Goal: Find contact information: Find contact information

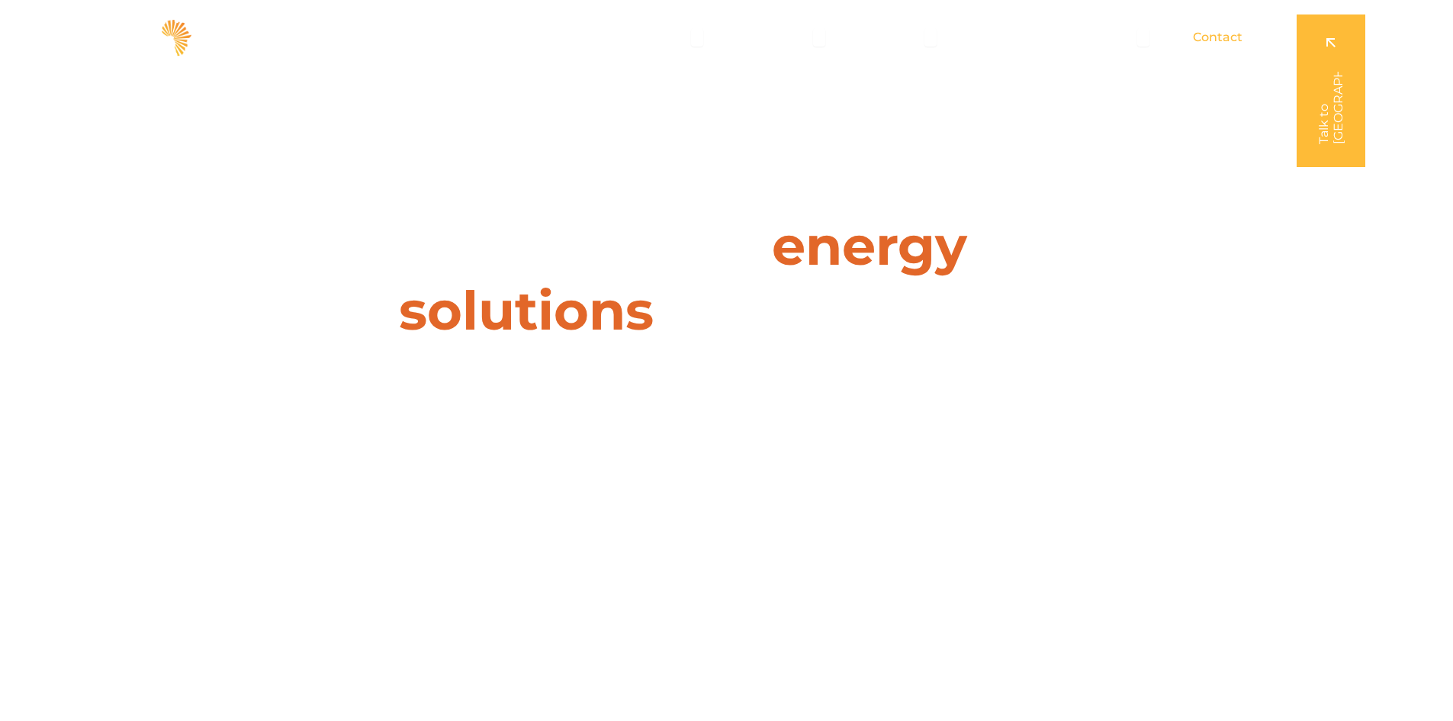
click at [1213, 38] on span "Contact" at bounding box center [1218, 37] width 50 height 18
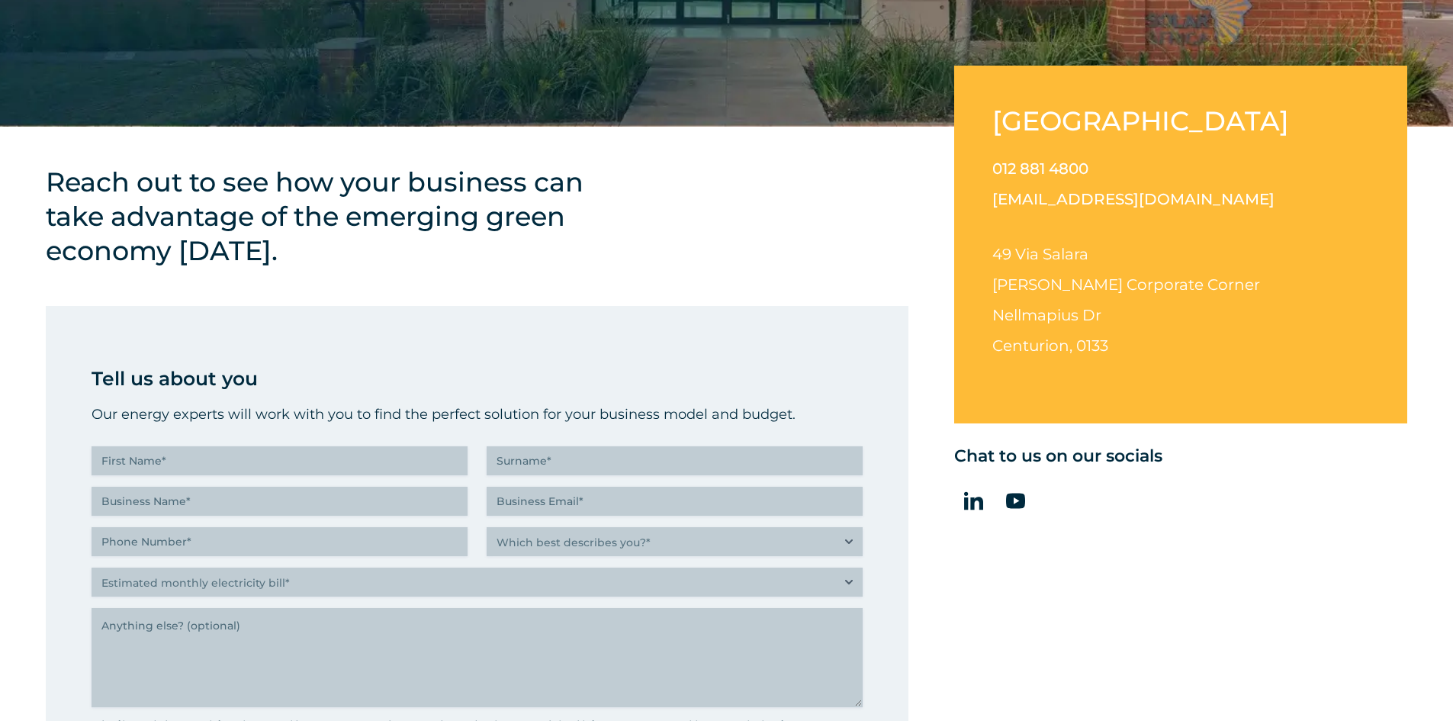
scroll to position [458, 0]
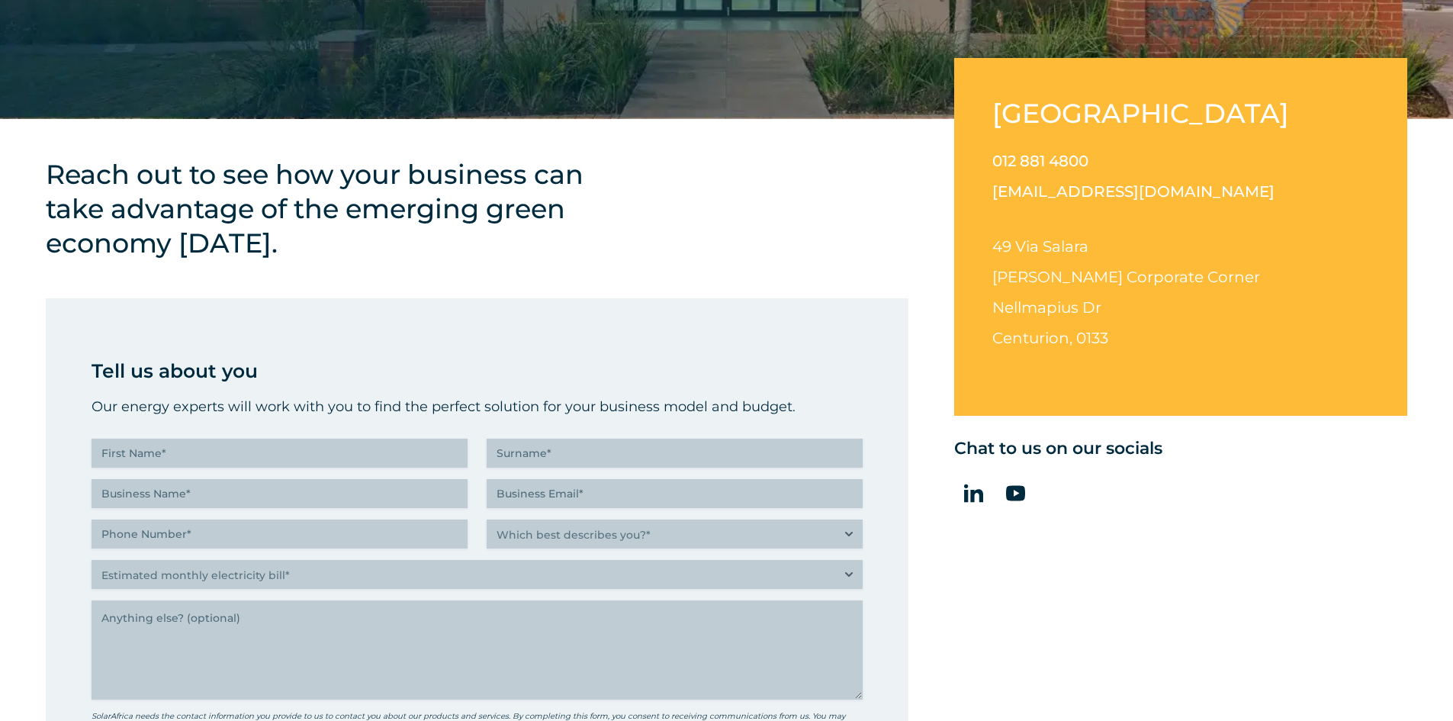
click at [0, 417] on div "Reach out to see how your business can take advantage of the emerging green eco…" at bounding box center [726, 528] width 1453 height 818
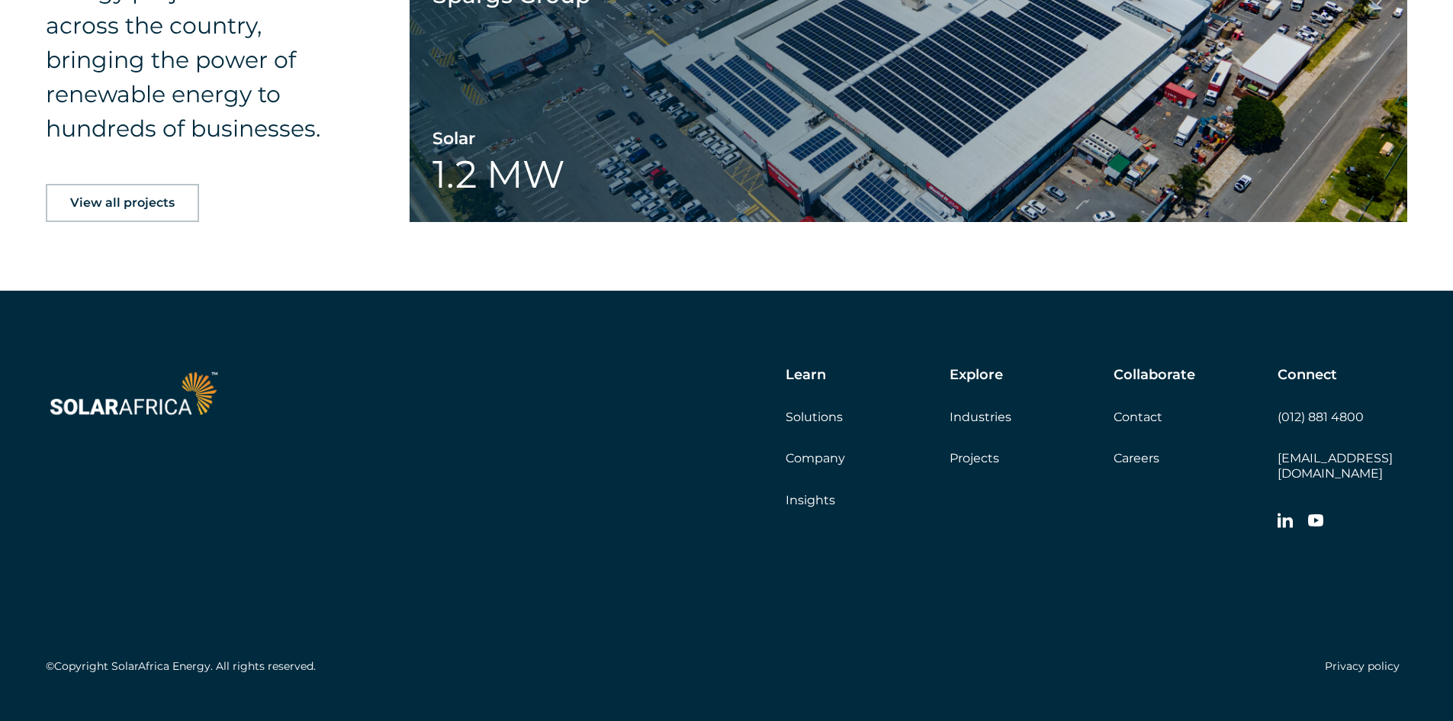
scroll to position [2463, 0]
